Goal: Transaction & Acquisition: Download file/media

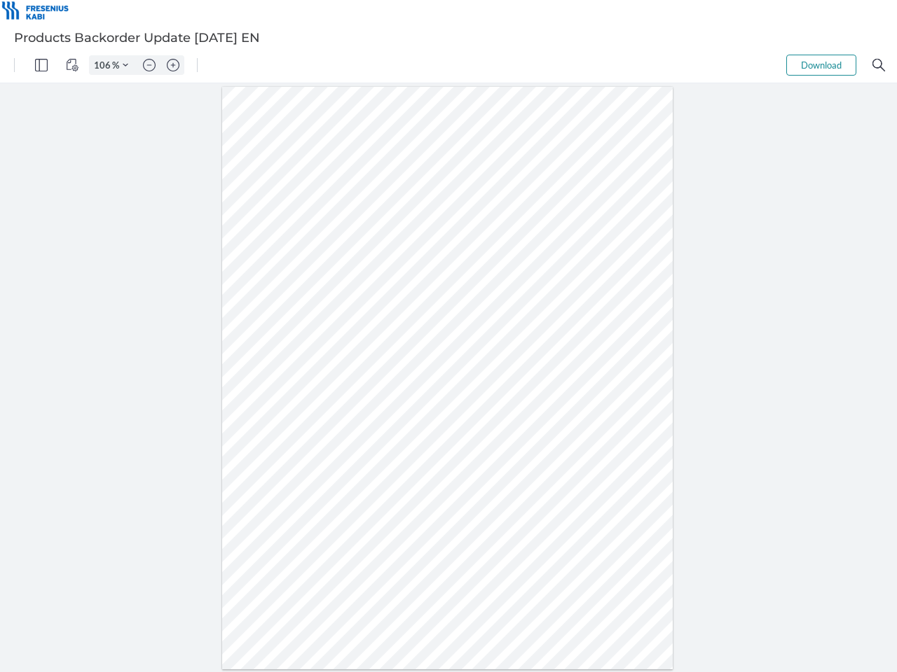
click at [41, 65] on img "Panel" at bounding box center [41, 65] width 13 height 13
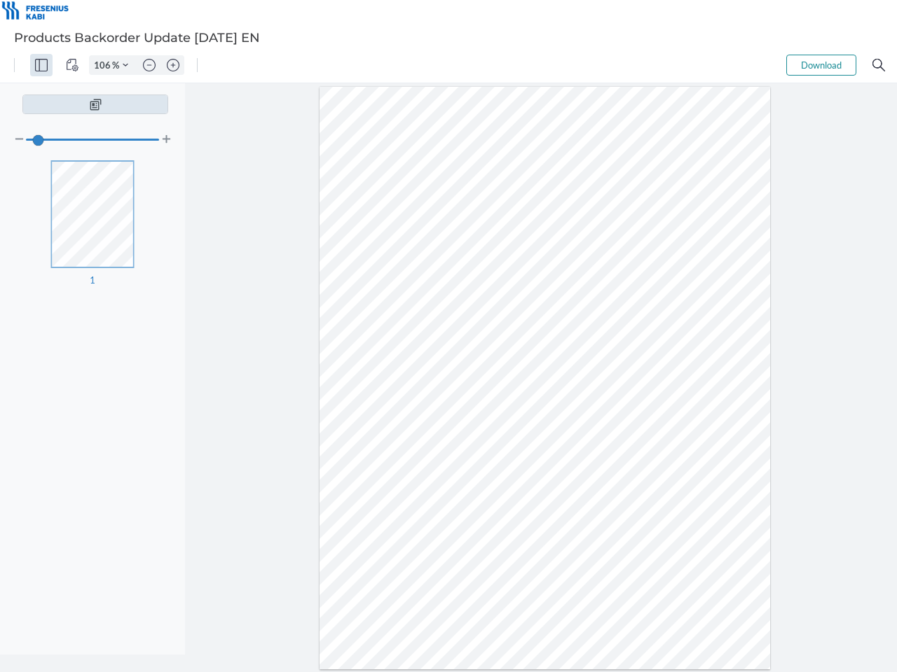
click at [72, 65] on img "View Controls" at bounding box center [72, 65] width 13 height 13
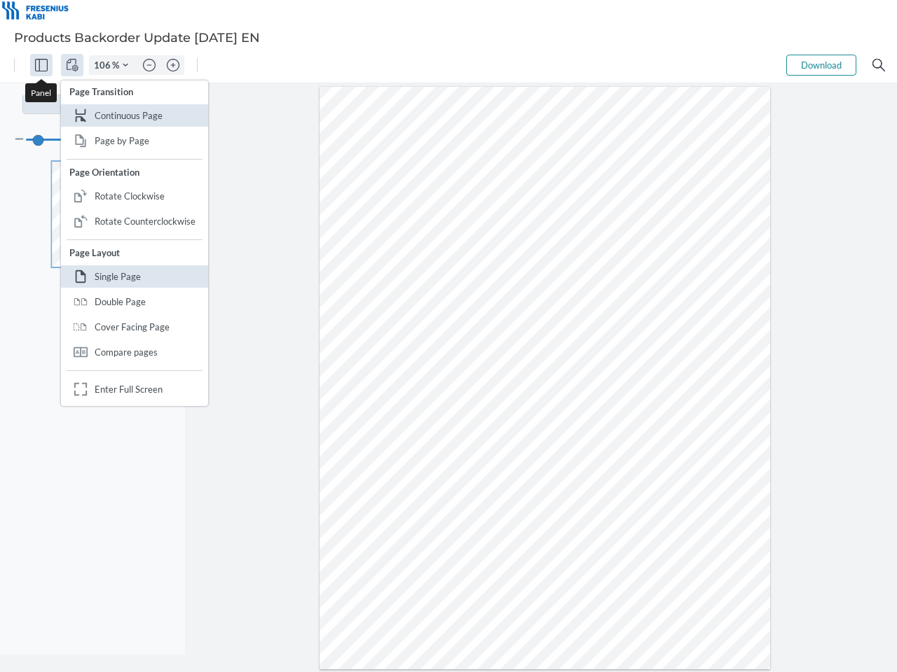
click at [104, 65] on input "106" at bounding box center [101, 65] width 22 height 13
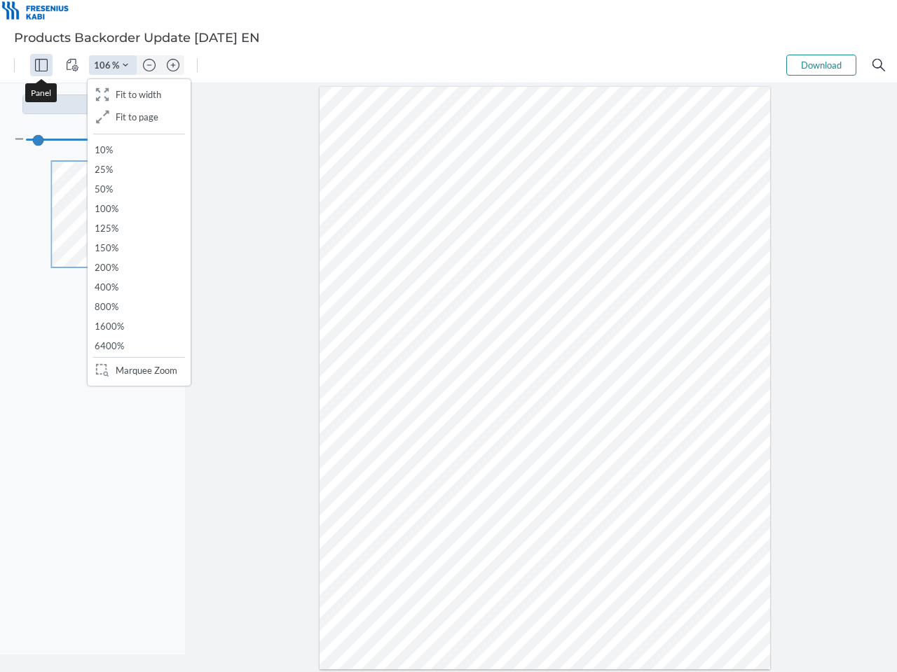
click at [125, 65] on img "Zoom Controls" at bounding box center [126, 65] width 6 height 6
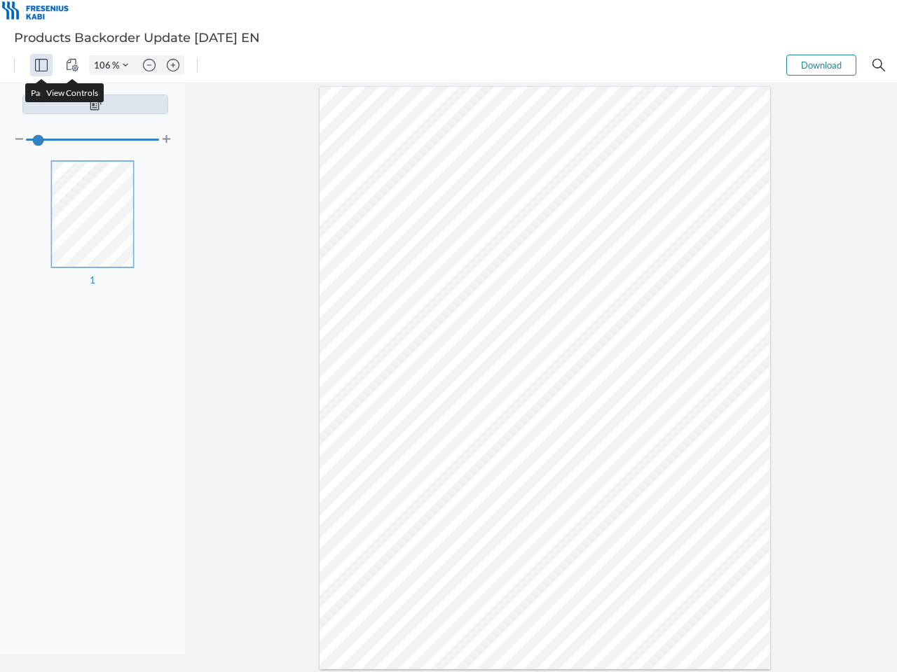
click at [149, 65] on img "Zoom out" at bounding box center [149, 65] width 13 height 13
click at [173, 65] on img "Zoom in" at bounding box center [173, 65] width 13 height 13
type input "106"
click at [821, 65] on button "Download" at bounding box center [821, 65] width 70 height 21
click at [878, 65] on img "Search" at bounding box center [878, 65] width 13 height 13
